Goal: Find specific page/section: Find specific page/section

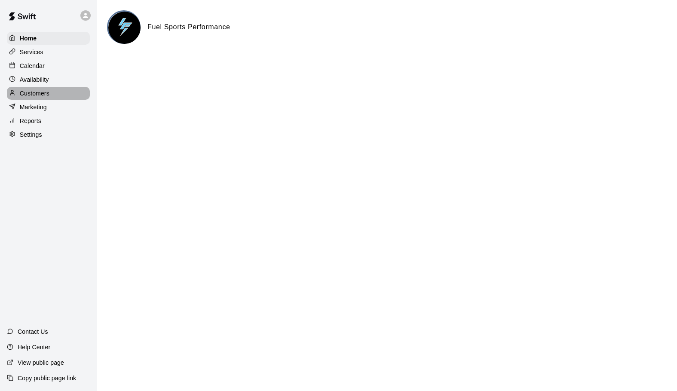
click at [30, 93] on p "Customers" at bounding box center [35, 93] width 30 height 9
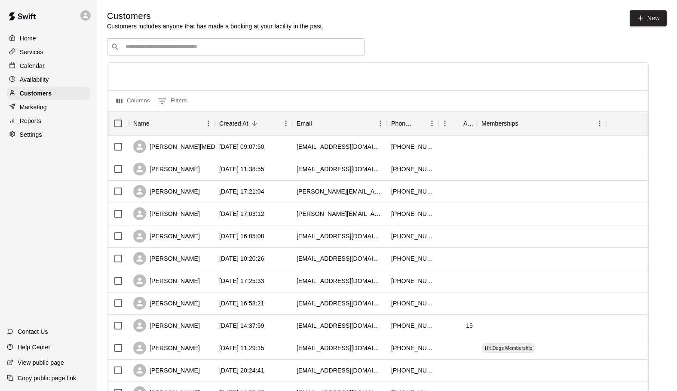
click at [163, 50] on input "Search customers by name or email" at bounding box center [242, 47] width 238 height 9
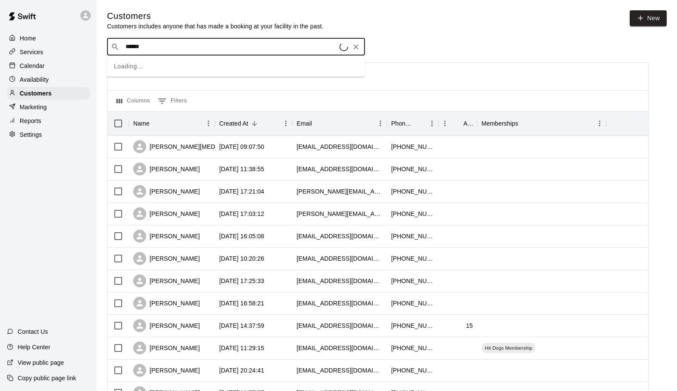
type input "*******"
click at [151, 65] on p "[PERSON_NAME]" at bounding box center [157, 64] width 52 height 9
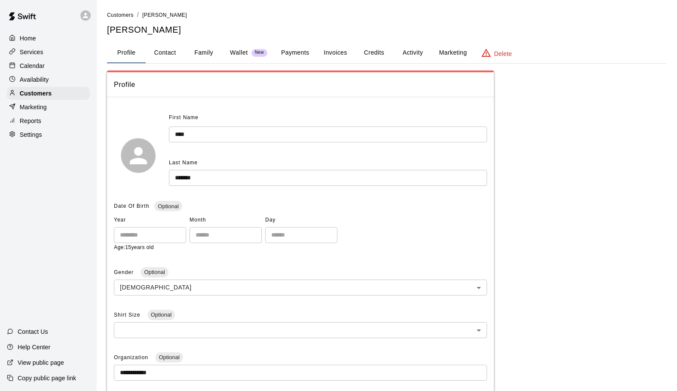
click at [419, 52] on button "Activity" at bounding box center [412, 53] width 39 height 21
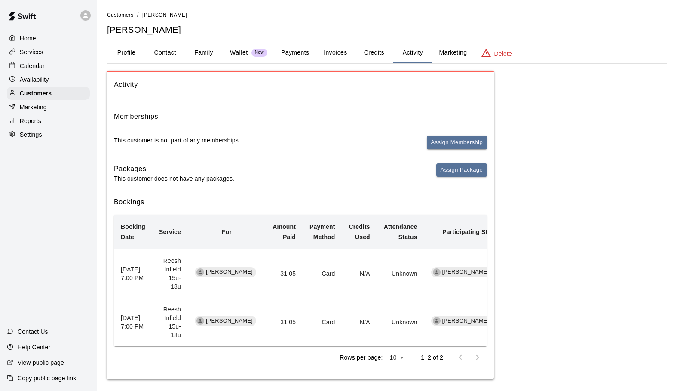
click at [24, 63] on p "Calendar" at bounding box center [32, 65] width 25 height 9
